Goal: Task Accomplishment & Management: Use online tool/utility

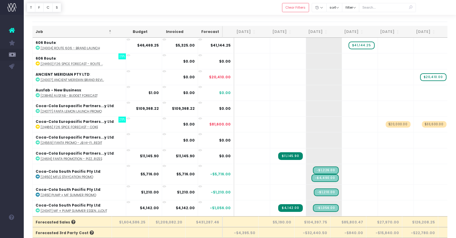
scroll to position [1191, 0]
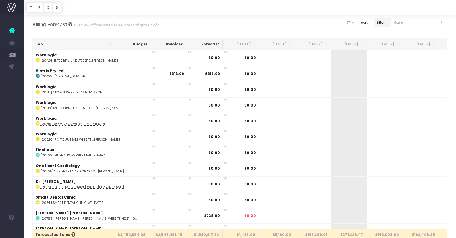
click at [391, 23] on button "filter" at bounding box center [382, 22] width 17 height 9
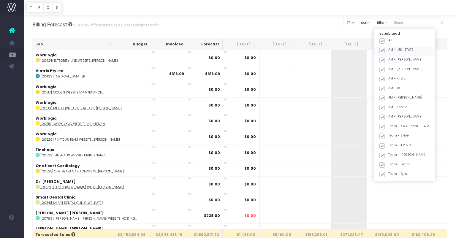
drag, startPoint x: 389, startPoint y: 40, endPoint x: 395, endPoint y: 49, distance: 10.9
click at [385, 41] on span at bounding box center [382, 40] width 5 height 5
click at [390, 41] on input "All" at bounding box center [391, 40] width 4 height 4
checkbox input "false"
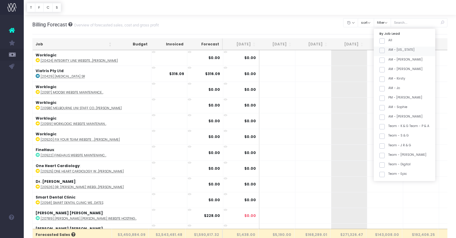
checkbox input "false"
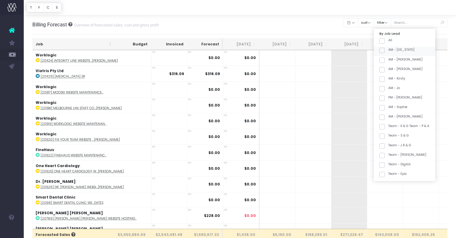
checkbox input "false"
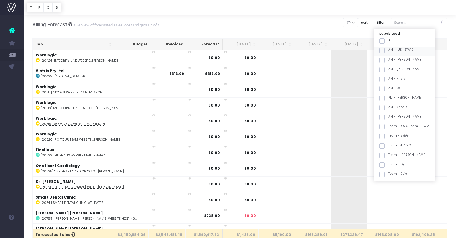
checkbox input "false"
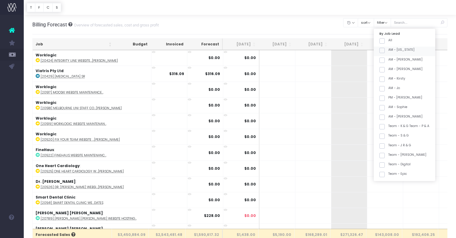
checkbox input "false"
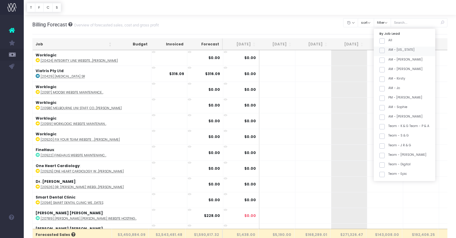
checkbox input "false"
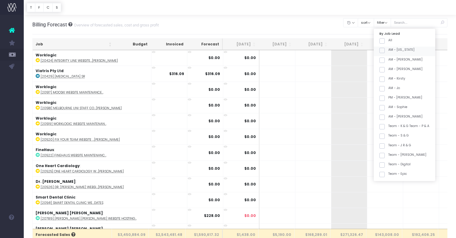
checkbox input "false"
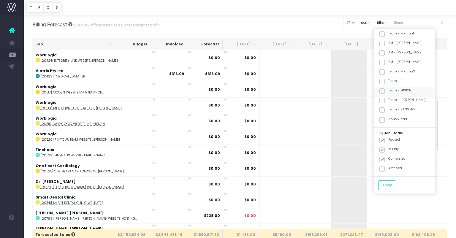
scroll to position [208, 0]
click at [409, 89] on label "Team - [PERSON_NAME]" at bounding box center [403, 89] width 47 height 5
click at [392, 89] on input "Team - [PERSON_NAME]" at bounding box center [391, 89] width 4 height 4
checkbox input "true"
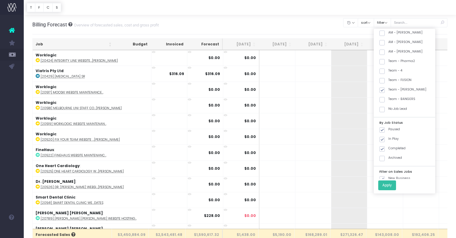
click at [395, 187] on button "Apply" at bounding box center [387, 186] width 18 height 10
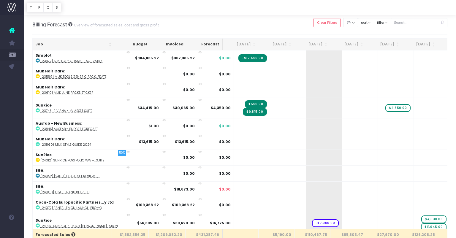
click at [69, 45] on th "Job" at bounding box center [74, 45] width 82 height 12
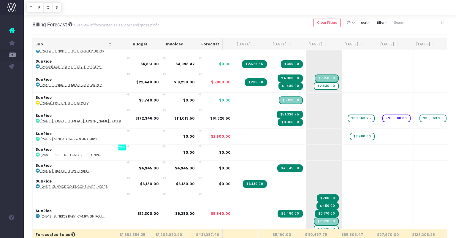
scroll to position [1004, 0]
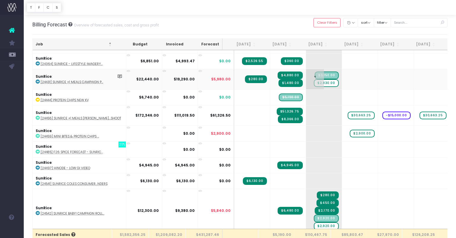
click at [317, 81] on span "$2,830.00" at bounding box center [326, 83] width 25 height 8
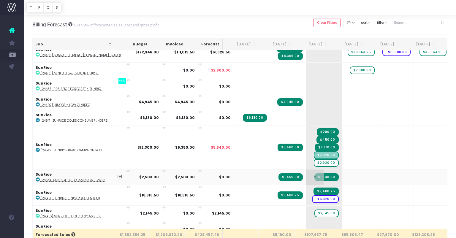
scroll to position [1075, 0]
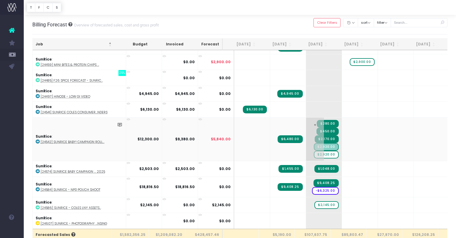
click at [315, 153] on span "$2,920.00" at bounding box center [326, 155] width 25 height 8
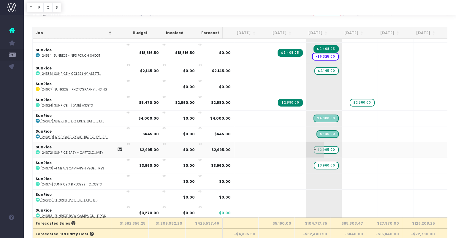
scroll to position [16, 0]
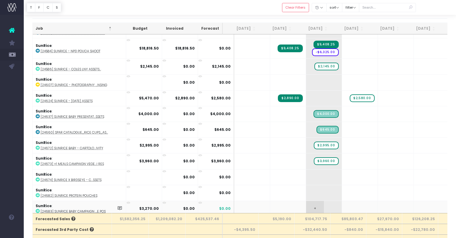
click at [307, 206] on span "+" at bounding box center [315, 208] width 18 height 15
click at [315, 205] on input "3270" at bounding box center [324, 209] width 30 height 12
click at [71, 194] on abbr "[24682] SunRice Protein Pouches" at bounding box center [69, 196] width 57 height 4
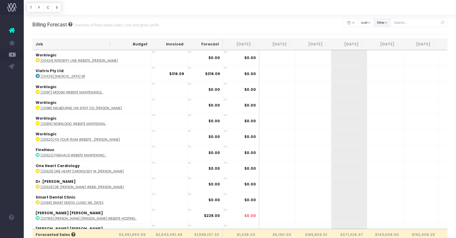
click at [391, 21] on button "filter" at bounding box center [382, 22] width 17 height 9
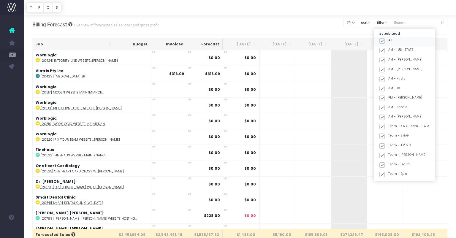
click at [385, 43] on span at bounding box center [382, 40] width 5 height 5
click at [389, 42] on input "All" at bounding box center [391, 40] width 4 height 4
checkbox input "false"
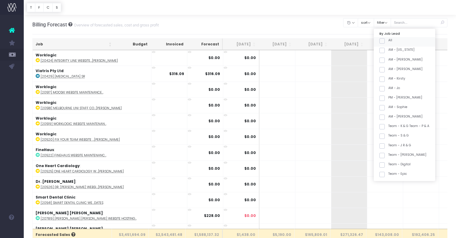
checkbox input "false"
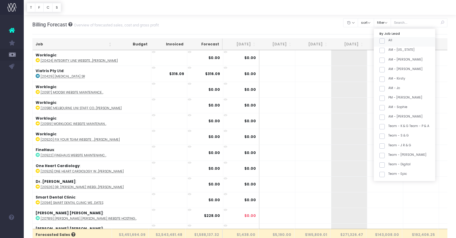
checkbox input "false"
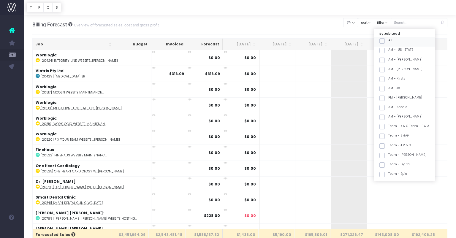
checkbox input "false"
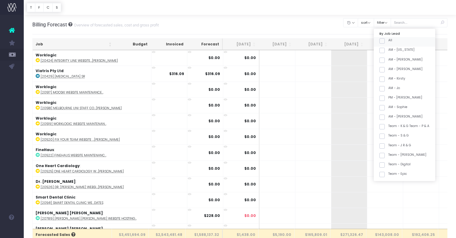
checkbox input "false"
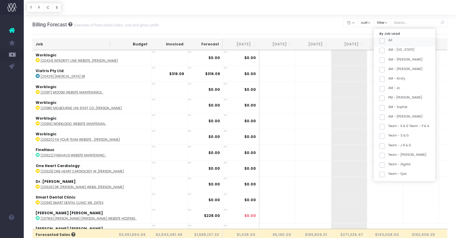
checkbox input "false"
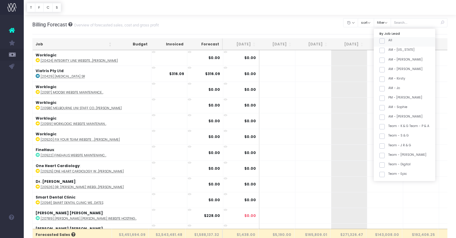
checkbox input "false"
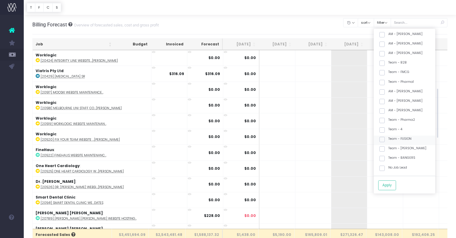
scroll to position [159, 0]
click at [408, 139] on label "Team - [PERSON_NAME]" at bounding box center [403, 139] width 47 height 5
click at [392, 139] on input "Team - [PERSON_NAME]" at bounding box center [391, 139] width 4 height 4
checkbox input "true"
click at [395, 186] on button "Apply" at bounding box center [387, 186] width 18 height 10
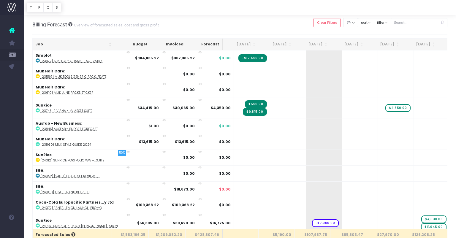
click at [55, 44] on th "Job" at bounding box center [74, 45] width 82 height 12
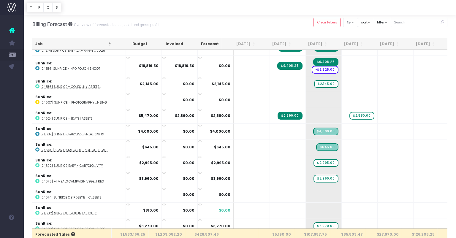
scroll to position [1191, 0]
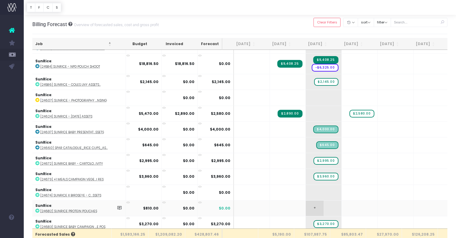
click at [307, 206] on span "+" at bounding box center [315, 208] width 18 height 15
click at [317, 206] on input "810" at bounding box center [324, 209] width 30 height 12
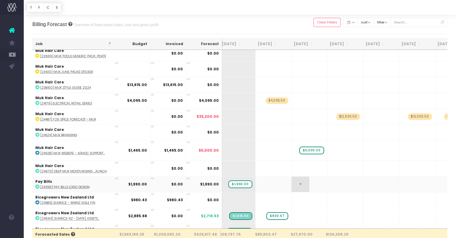
scroll to position [0, 104]
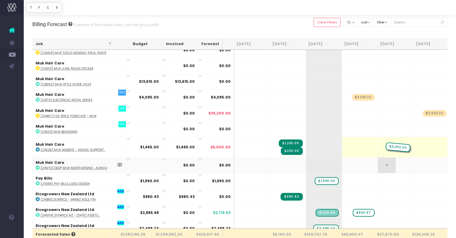
drag, startPoint x: 390, startPoint y: 146, endPoint x: 391, endPoint y: 161, distance: 14.9
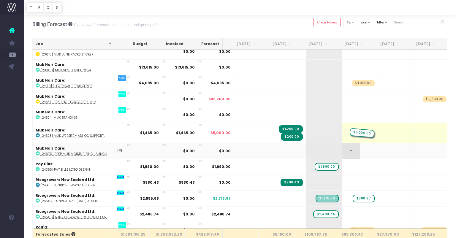
drag, startPoint x: 386, startPoint y: 131, endPoint x: 352, endPoint y: 147, distance: 37.9
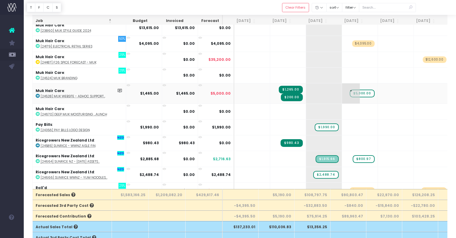
click at [350, 91] on span "$5,000.00" at bounding box center [362, 94] width 25 height 8
click at [342, 112] on span "+" at bounding box center [351, 111] width 18 height 15
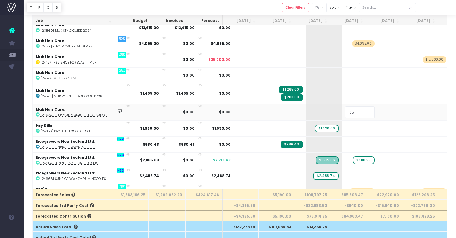
type input "3"
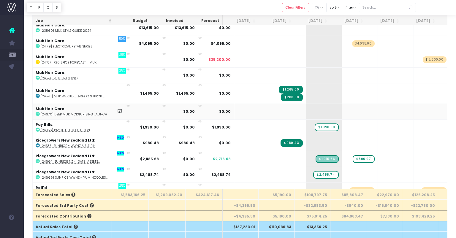
click at [89, 112] on abbr "[24670] Deep muk Moisturising ...aunch" at bounding box center [74, 114] width 67 height 4
click at [342, 112] on span "+" at bounding box center [351, 111] width 18 height 15
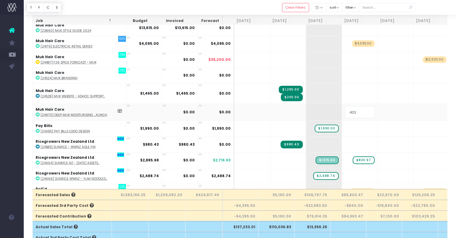
type input "4030"
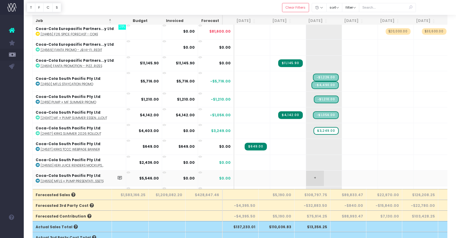
scroll to position [67, 0]
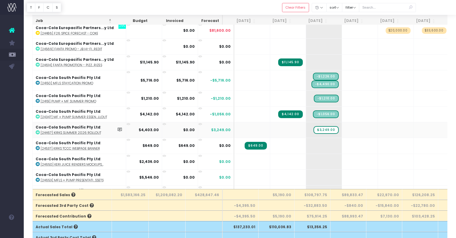
click at [67, 133] on abbr "[24467] Kirks Summer 2026 Rollout" at bounding box center [71, 133] width 61 height 4
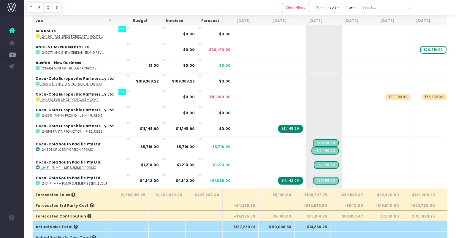
scroll to position [0, 0]
